Goal: Task Accomplishment & Management: Complete application form

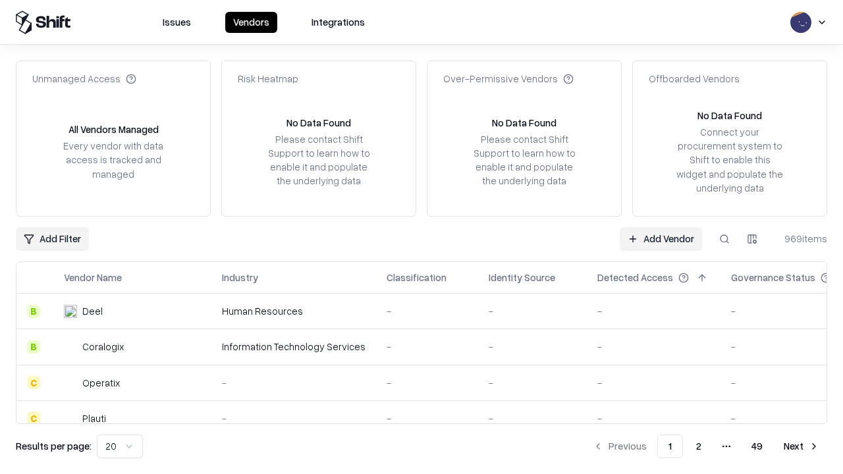
click at [660, 238] on link "Add Vendor" at bounding box center [660, 239] width 82 height 24
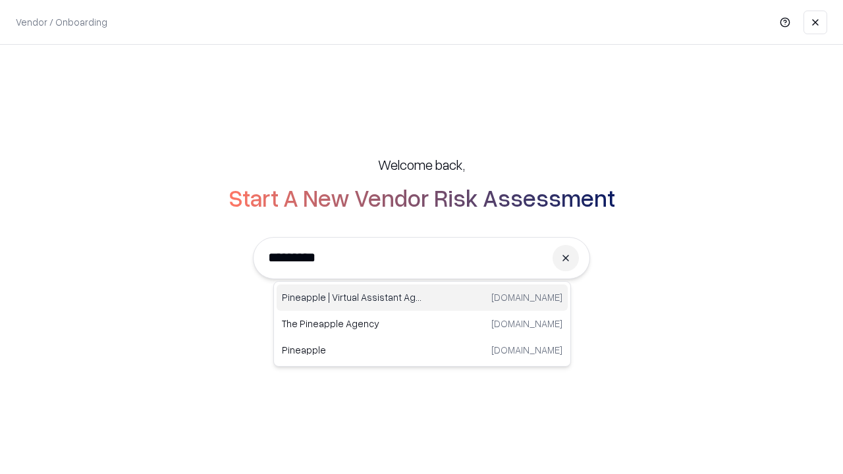
click at [422, 298] on div "Pineapple | Virtual Assistant Agency [DOMAIN_NAME]" at bounding box center [421, 297] width 291 height 26
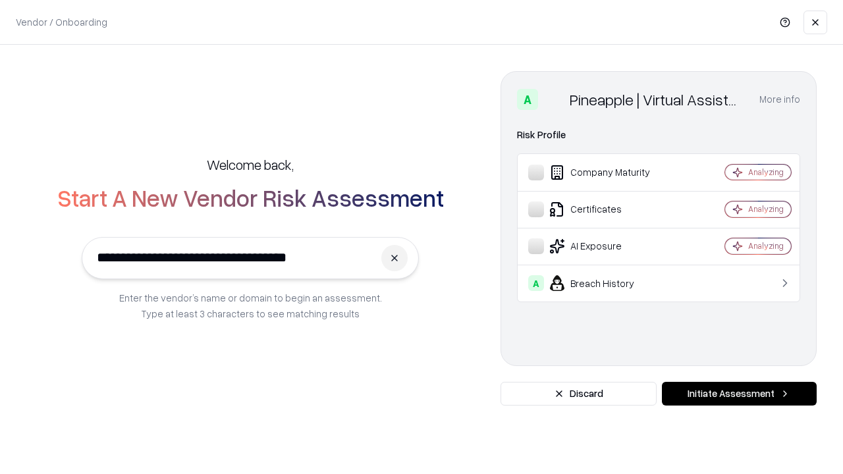
type input "**********"
click at [739, 394] on button "Initiate Assessment" at bounding box center [739, 394] width 155 height 24
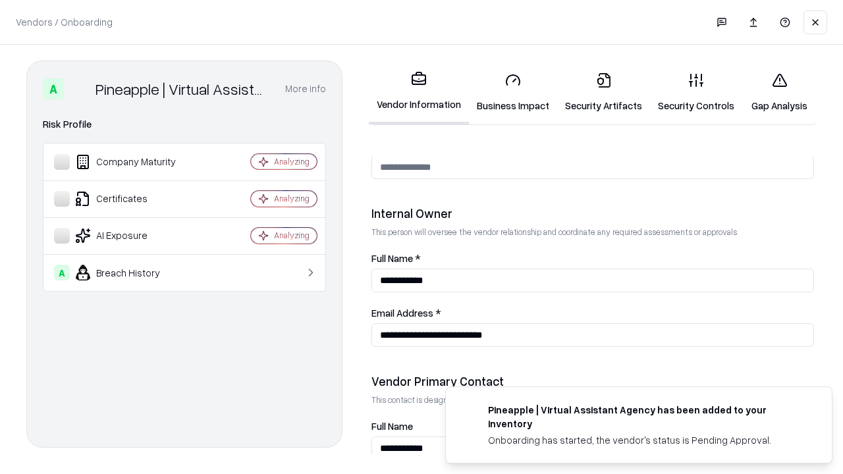
scroll to position [682, 0]
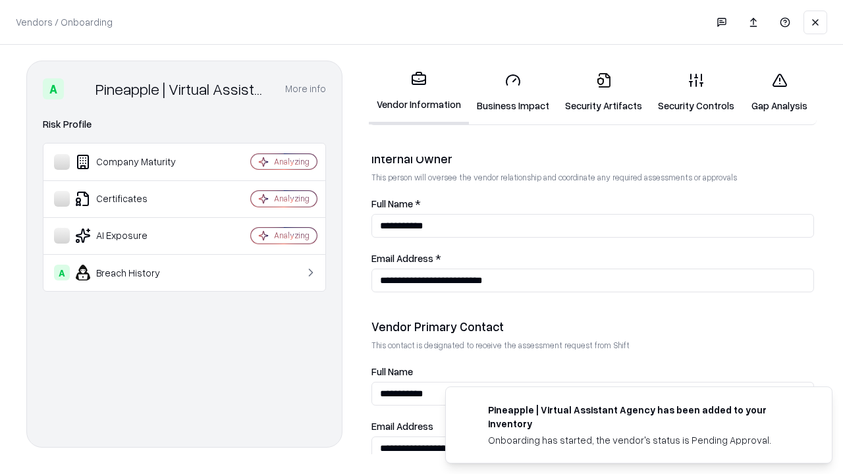
click at [513, 92] on link "Business Impact" at bounding box center [513, 92] width 88 height 61
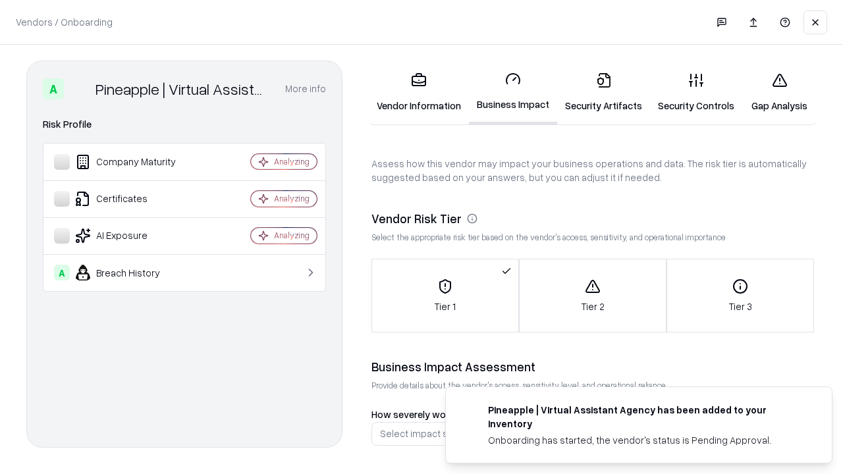
click at [603, 92] on link "Security Artifacts" at bounding box center [603, 92] width 93 height 61
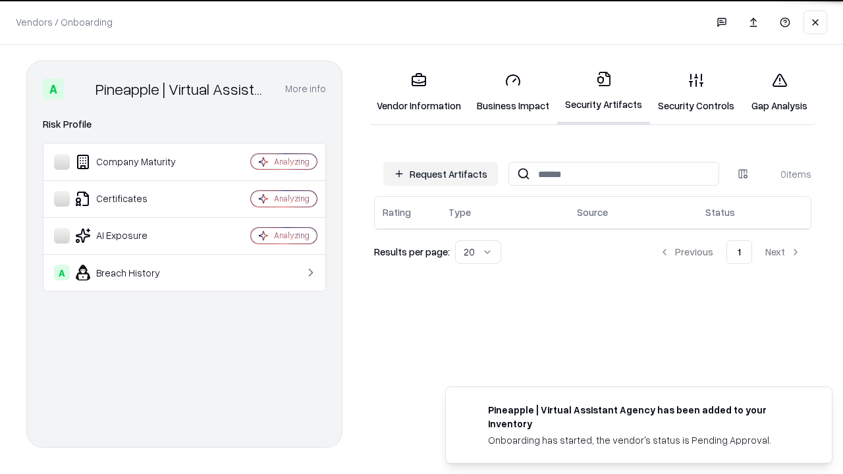
click at [440, 174] on button "Request Artifacts" at bounding box center [440, 174] width 115 height 24
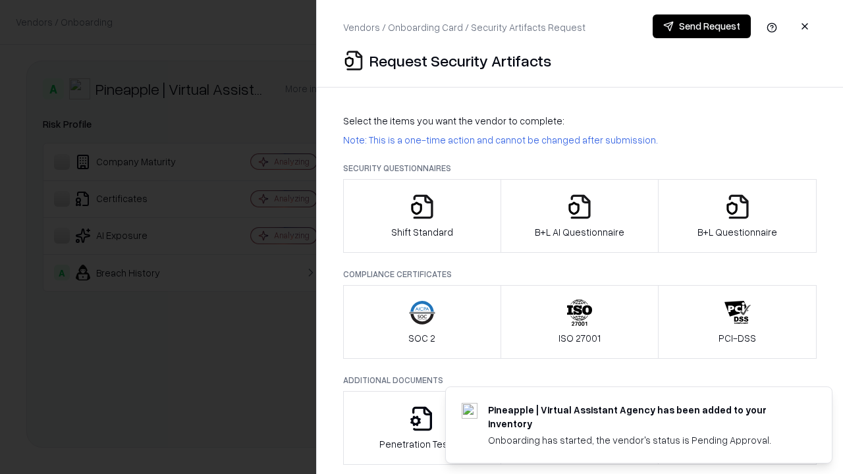
click at [421, 216] on icon "button" at bounding box center [422, 207] width 26 height 26
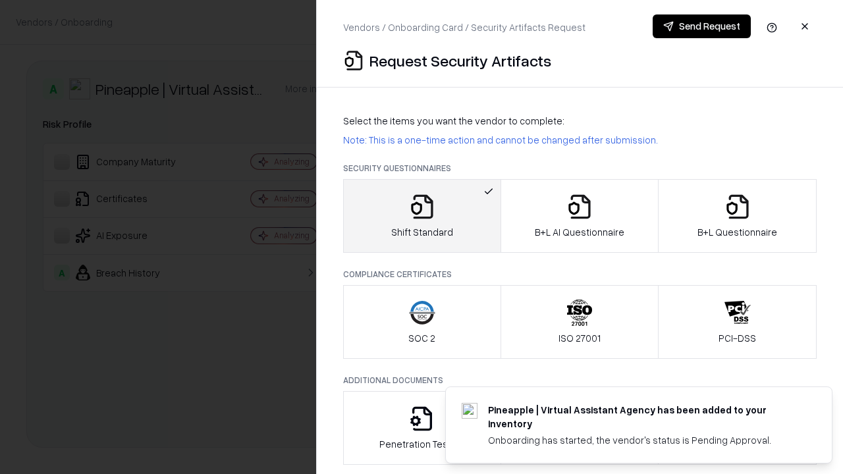
click at [701, 26] on button "Send Request" at bounding box center [701, 26] width 98 height 24
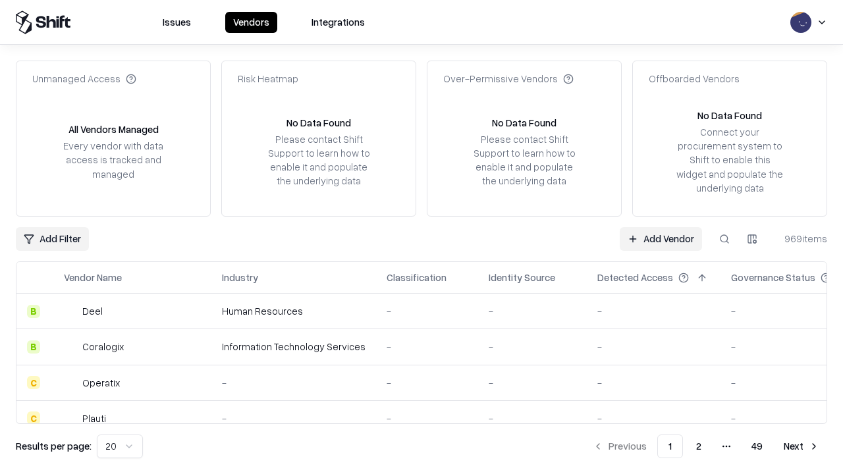
click at [724, 238] on button at bounding box center [724, 239] width 24 height 24
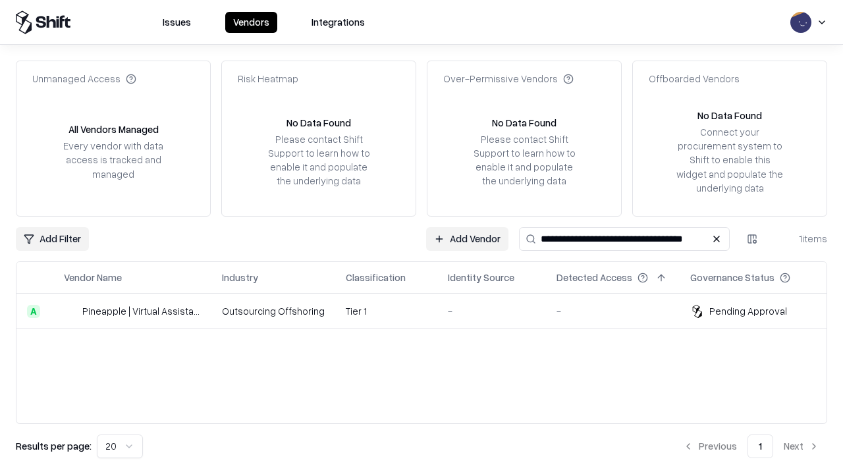
type input "**********"
click at [429, 311] on td "Tier 1" at bounding box center [386, 312] width 102 height 36
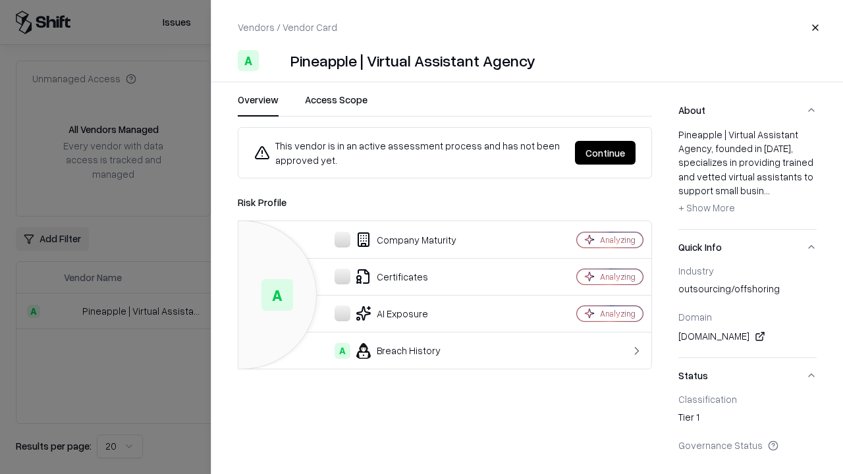
click at [605, 153] on button "Continue" at bounding box center [605, 153] width 61 height 24
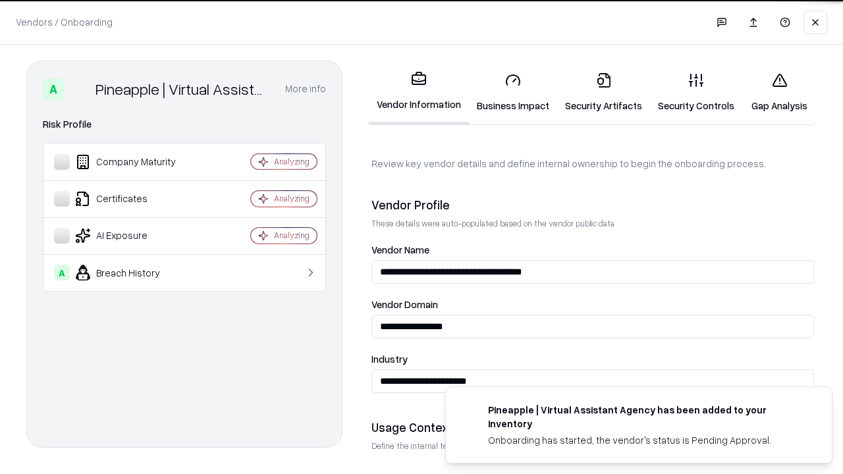
click at [603, 92] on link "Security Artifacts" at bounding box center [603, 92] width 93 height 61
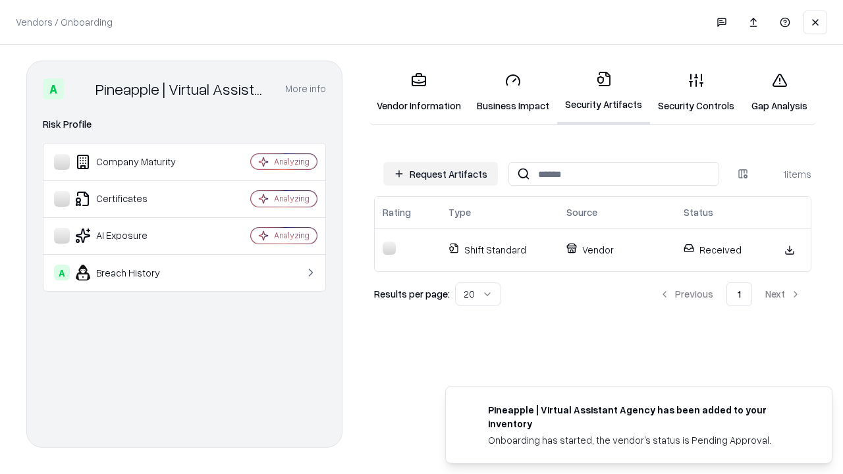
click at [696, 92] on link "Security Controls" at bounding box center [696, 92] width 92 height 61
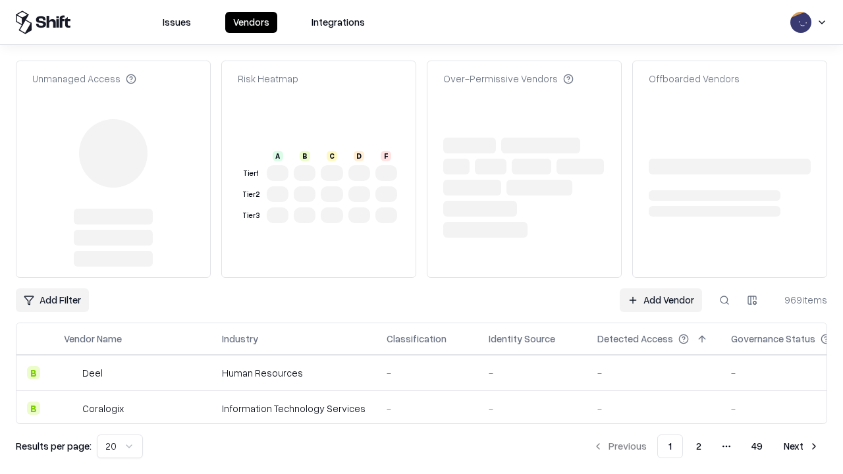
click at [660, 288] on link "Add Vendor" at bounding box center [660, 300] width 82 height 24
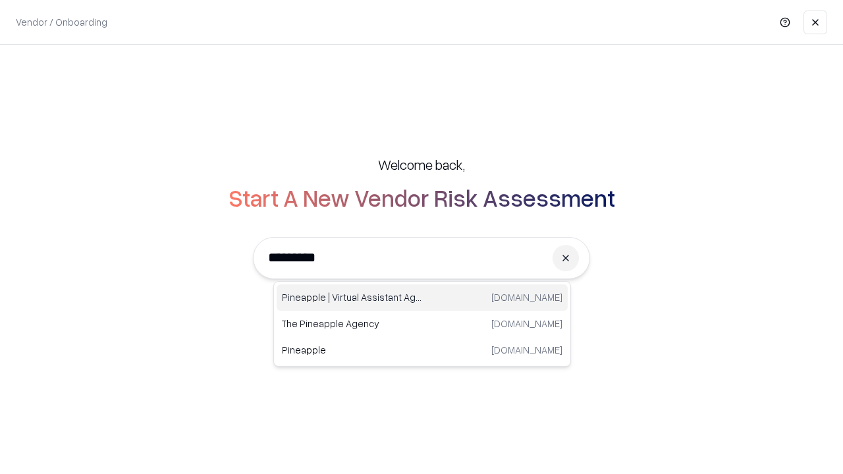
click at [422, 298] on div "Pineapple | Virtual Assistant Agency [DOMAIN_NAME]" at bounding box center [421, 297] width 291 height 26
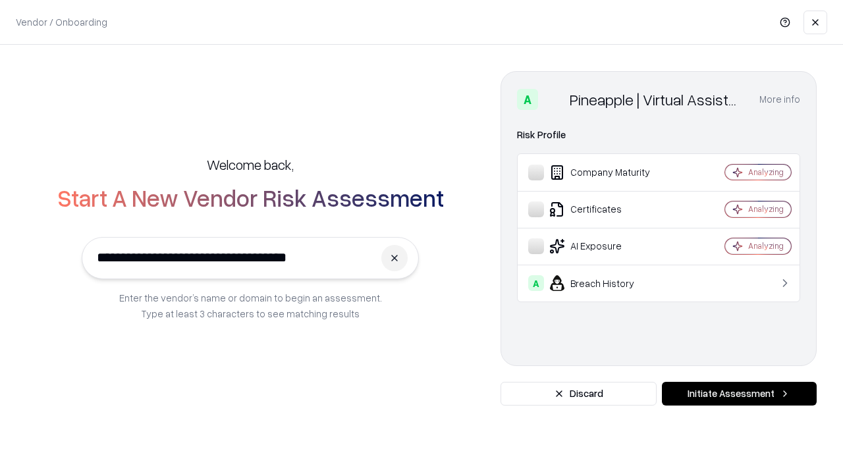
type input "**********"
click at [739, 394] on button "Initiate Assessment" at bounding box center [739, 394] width 155 height 24
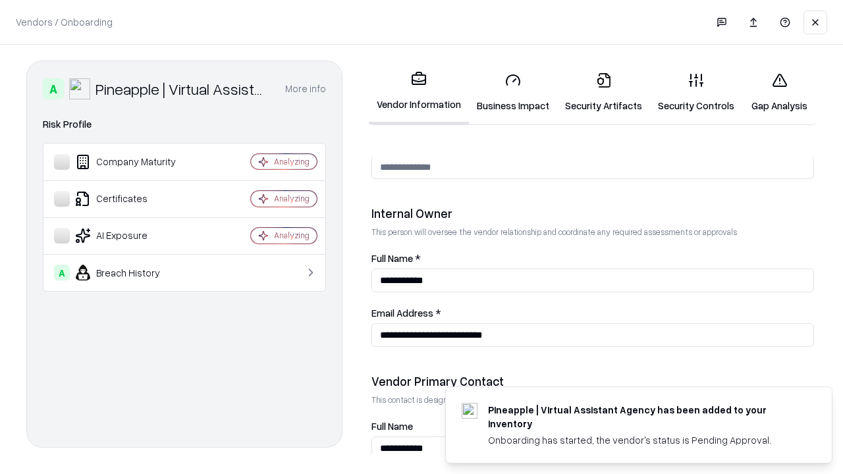
scroll to position [682, 0]
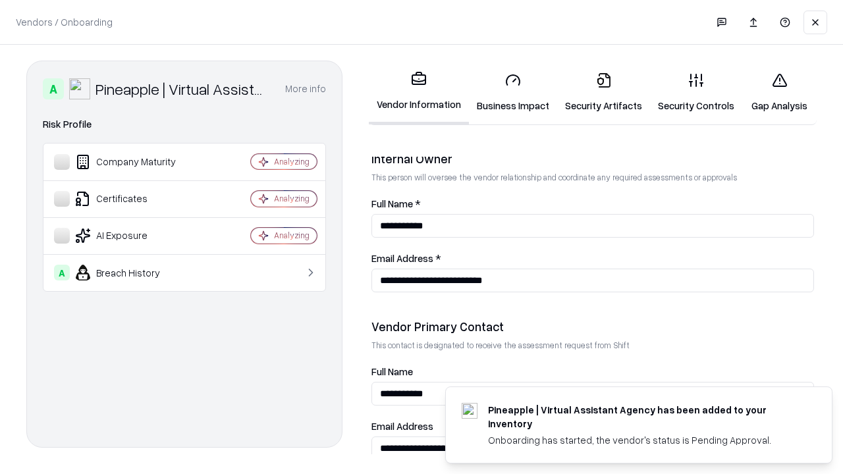
click at [779, 92] on link "Gap Analysis" at bounding box center [779, 92] width 74 height 61
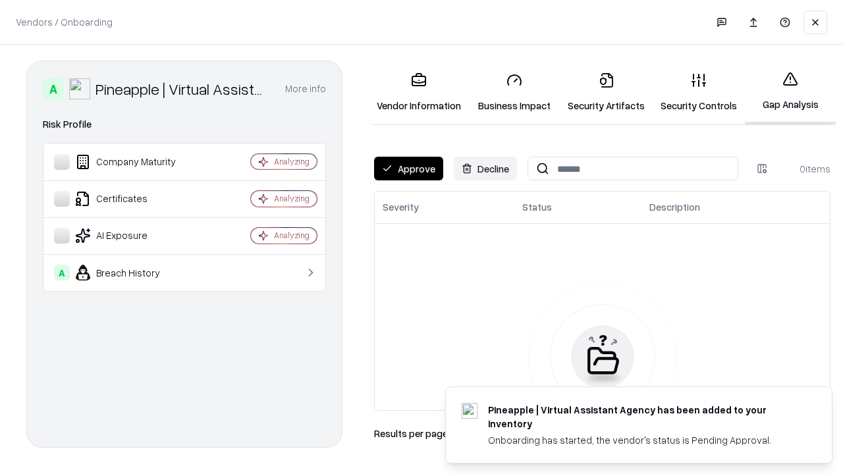
click at [408, 169] on button "Approve" at bounding box center [408, 169] width 69 height 24
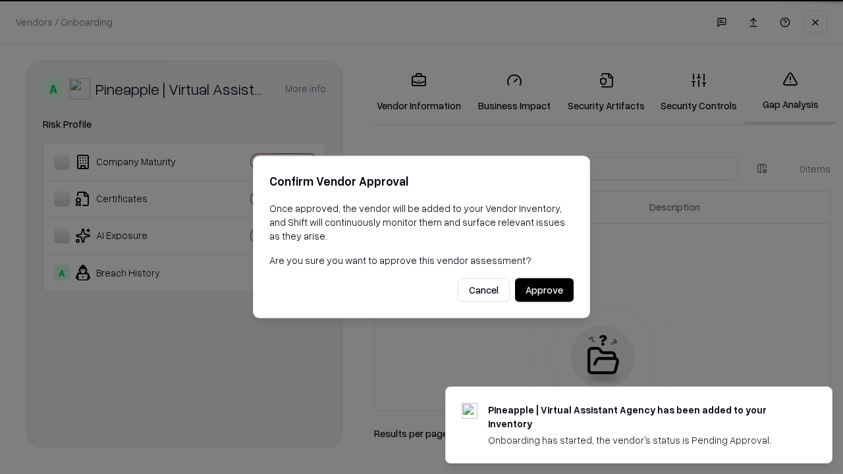
click at [544, 290] on button "Approve" at bounding box center [544, 290] width 59 height 24
